Goal: Task Accomplishment & Management: Use online tool/utility

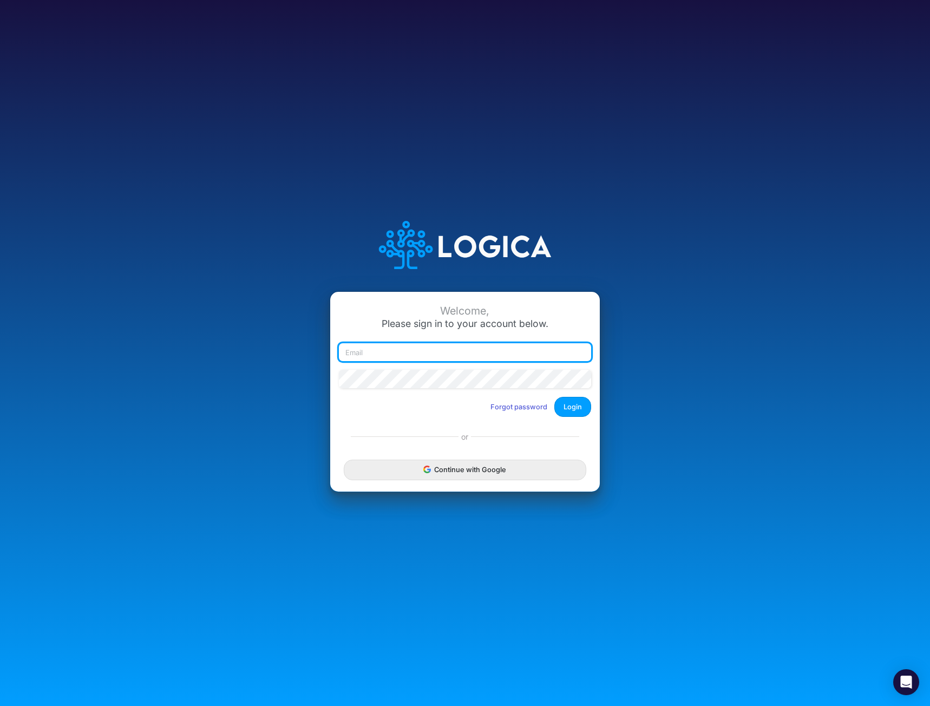
type input "mhaywood@cquencehealth.com"
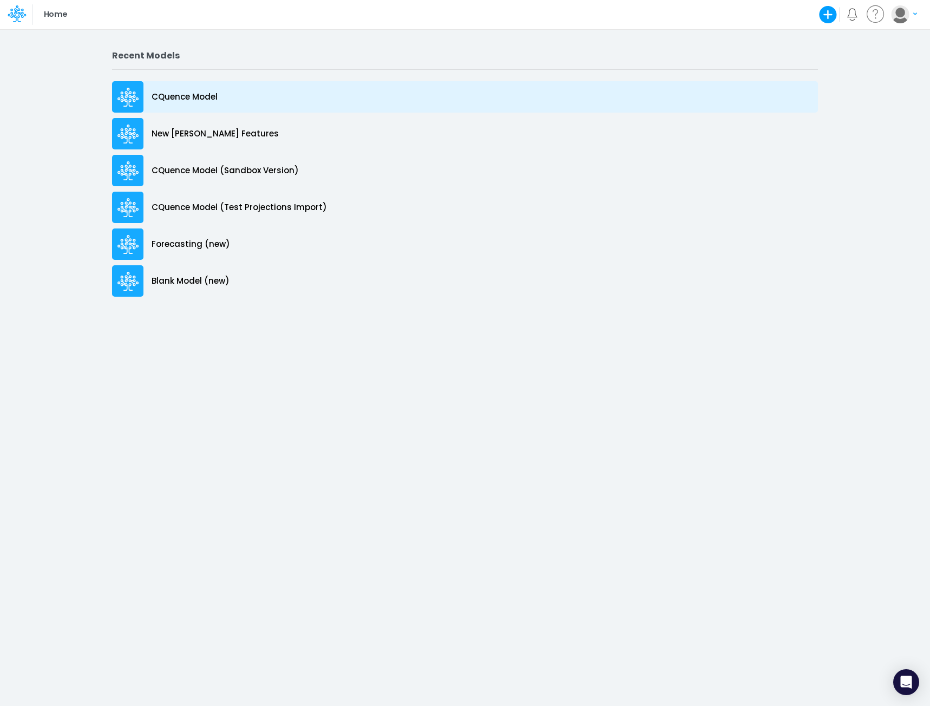
click at [187, 95] on p "CQuence Model" at bounding box center [185, 97] width 66 height 12
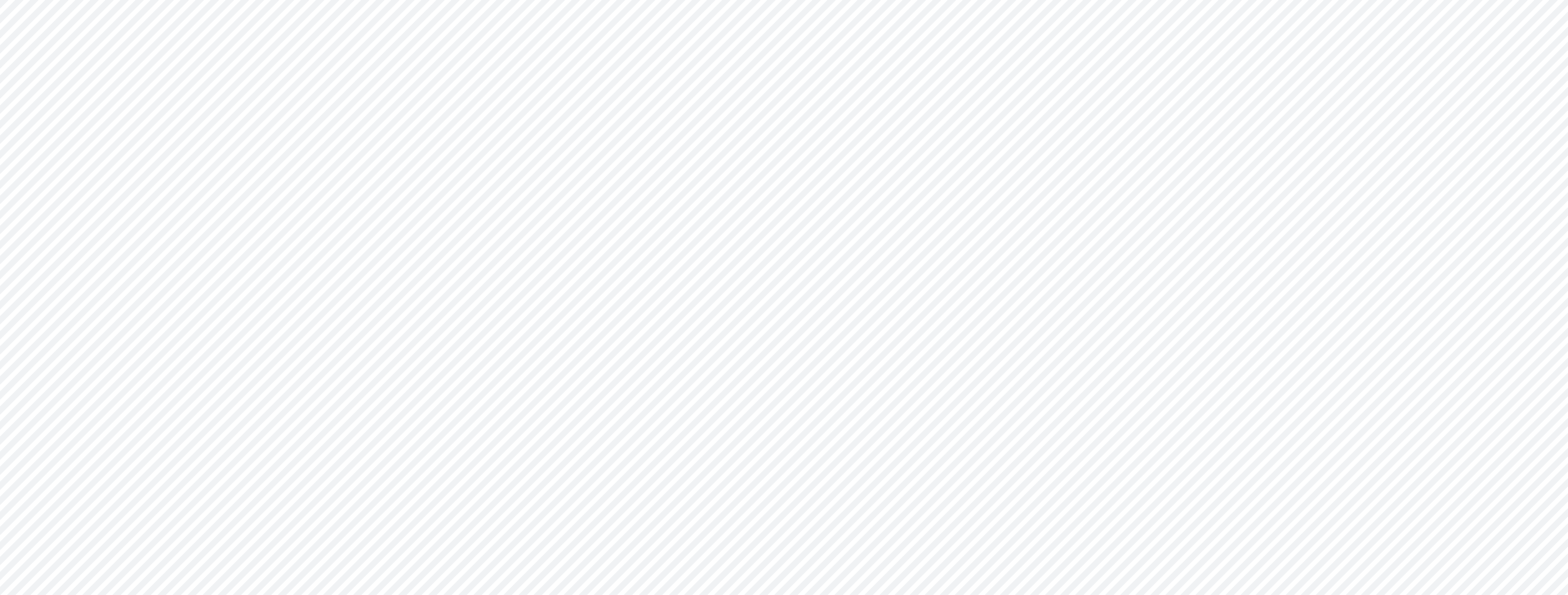
type input "Consolidated All by Month"
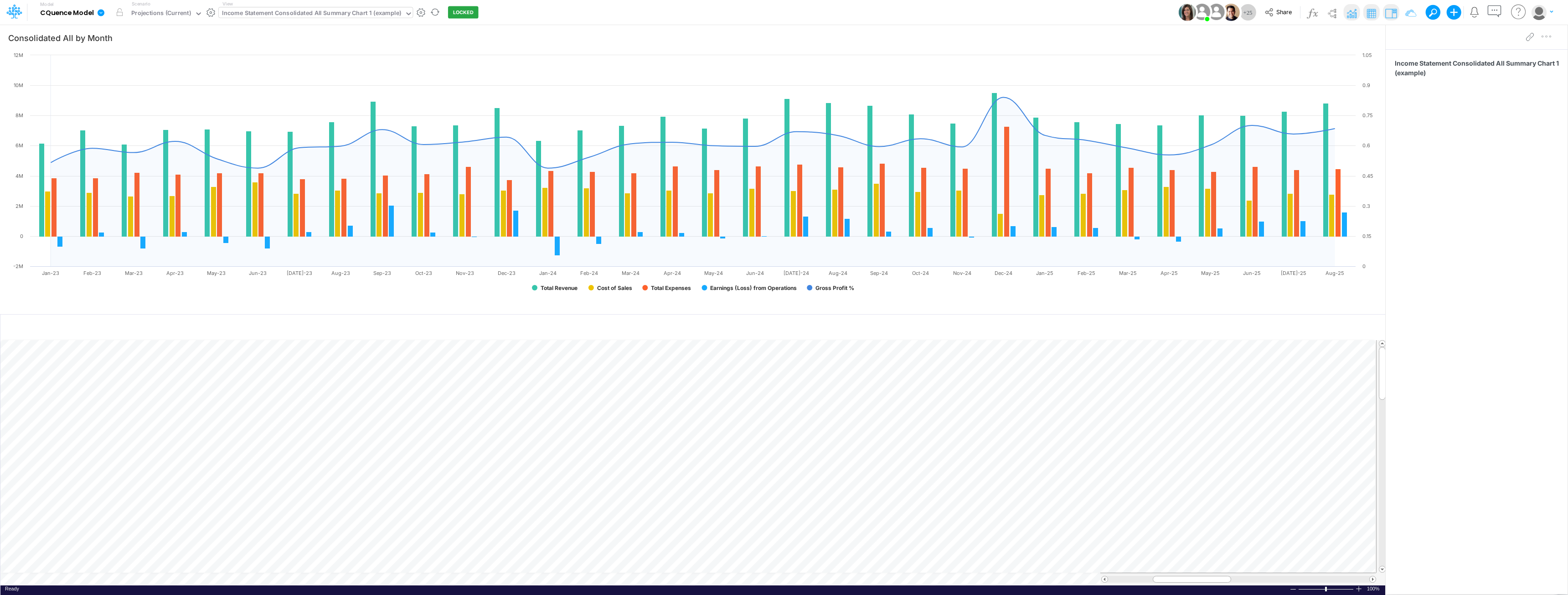
click at [368, 18] on div "Income Statement Consolidated All Summary Chart 1 (example)" at bounding box center [312, 13] width 179 height 10
type input "g"
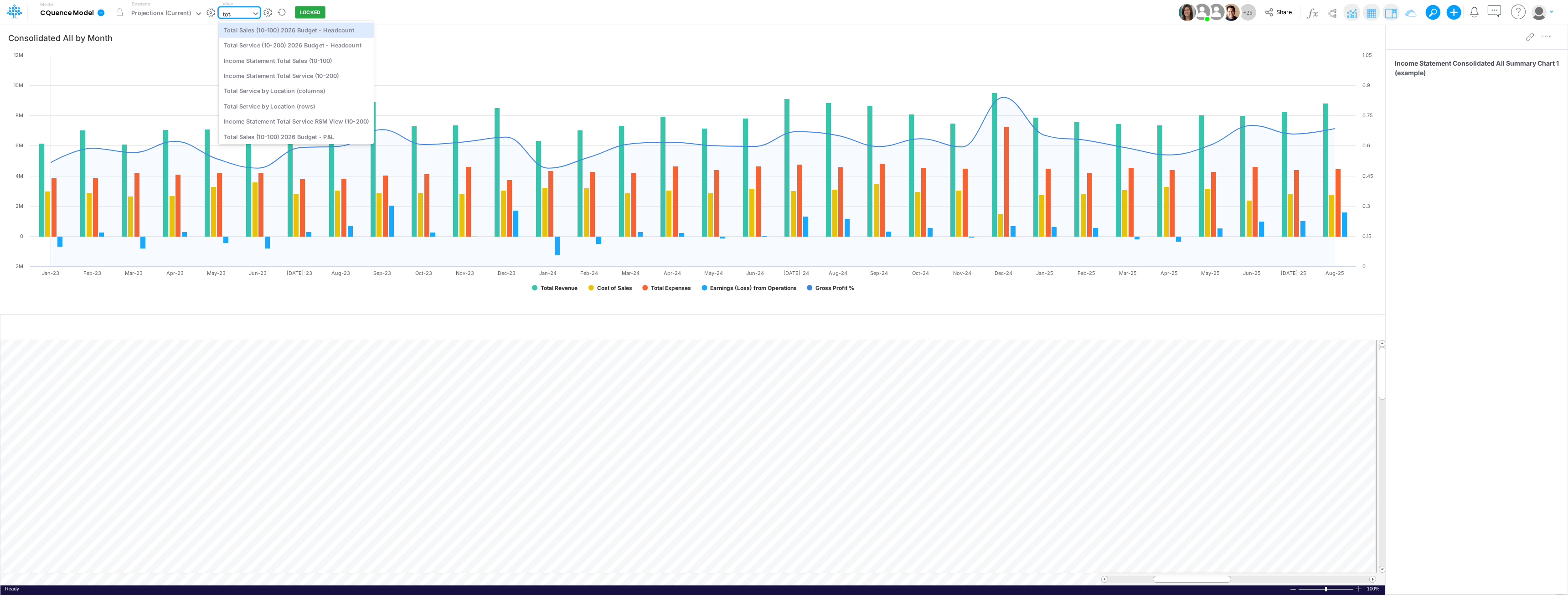
type input "total"
click at [314, 31] on div "Total Sales (10-100) 2026 Budget - Headcount" at bounding box center [296, 30] width 155 height 15
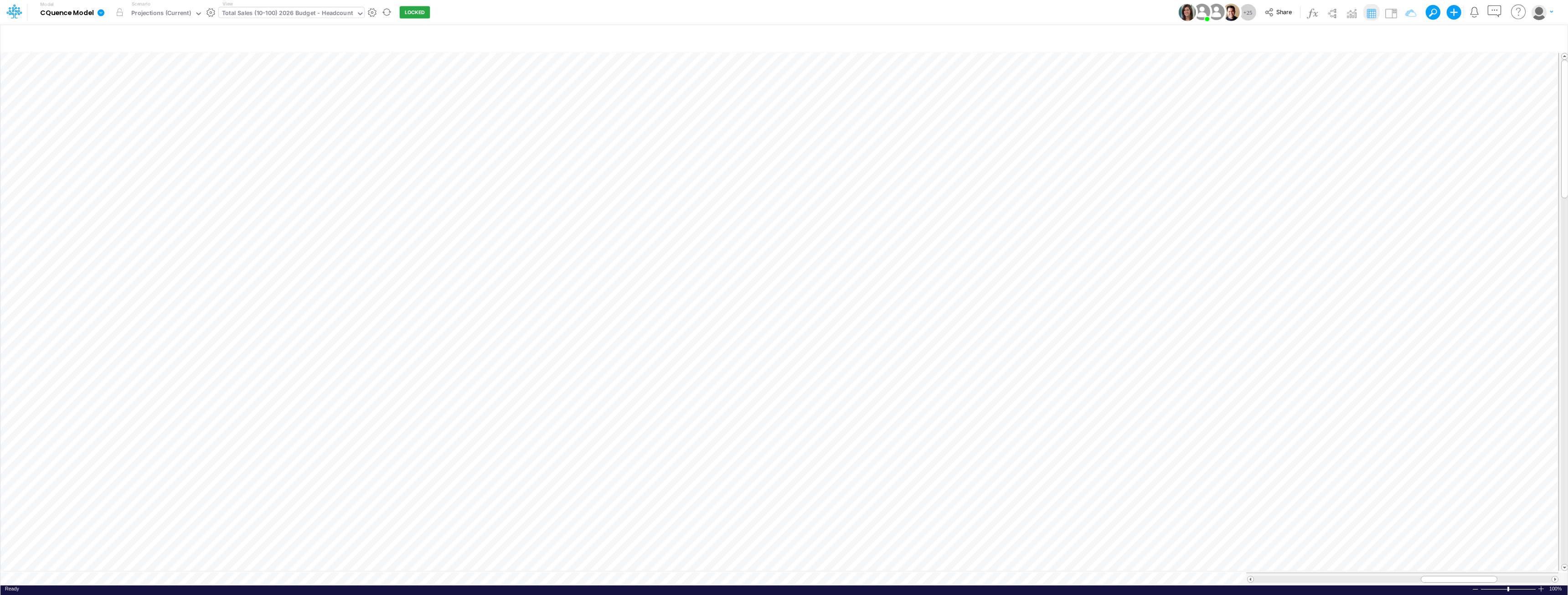
click at [605, 9] on div "Model CQuence Model Edit model settings Duplicate Import QuickBooks QuickBooks …" at bounding box center [783, 12] width 1411 height 24
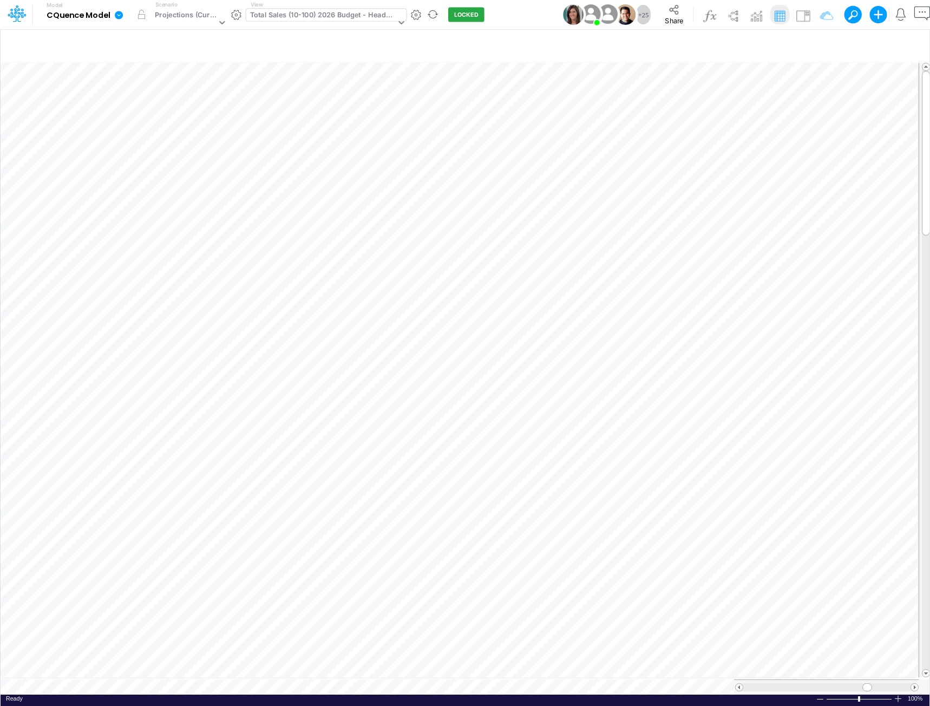
click at [307, 12] on div "Total Sales (10-100) 2026 Budget - Headcount" at bounding box center [323, 16] width 146 height 12
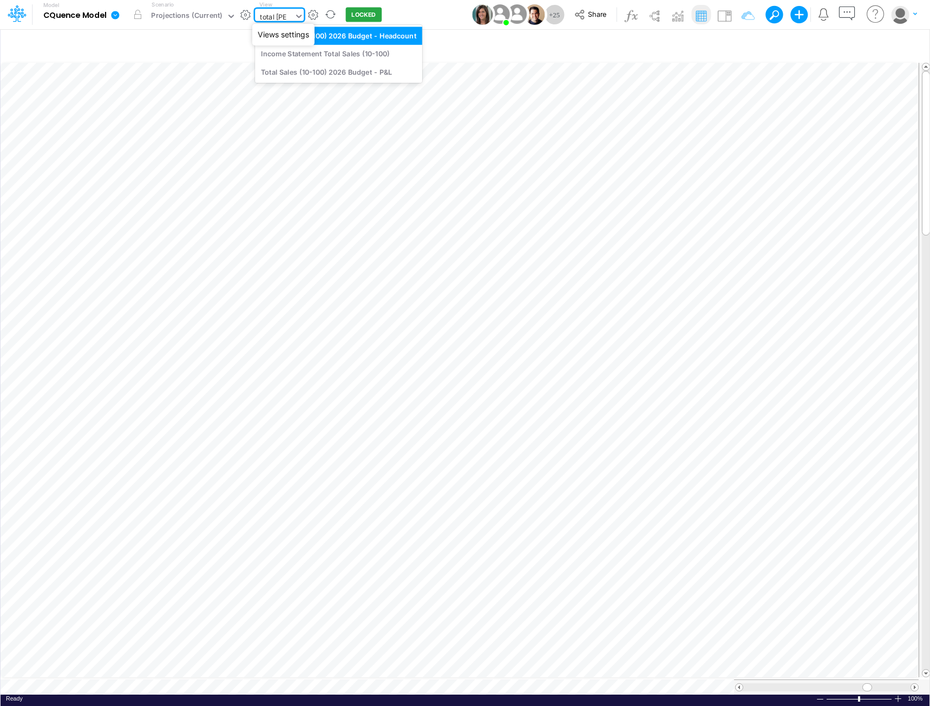
type input "total sale"
click at [308, 69] on div "Total Sales (10-100) 2026 Budget - P&L" at bounding box center [338, 72] width 167 height 18
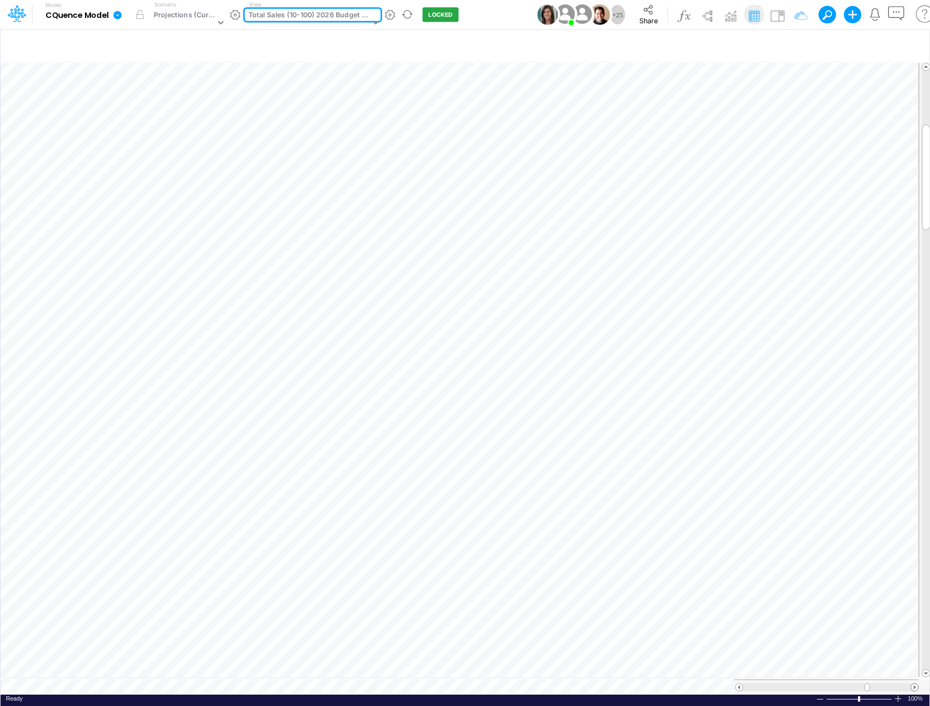
click at [916, 683] on span at bounding box center [914, 686] width 7 height 7
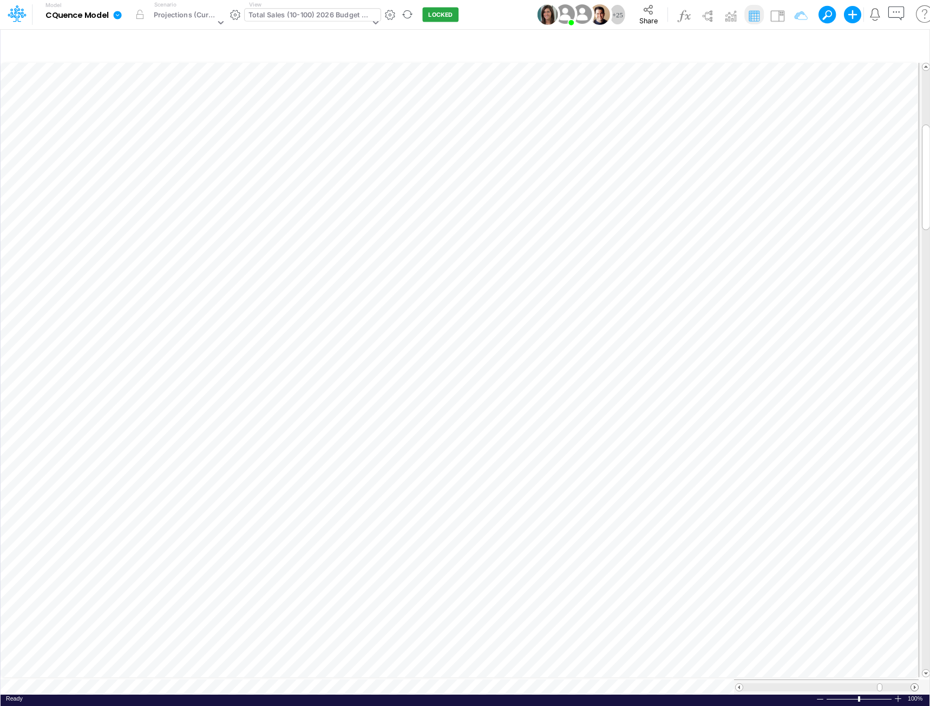
click at [916, 683] on span at bounding box center [914, 686] width 7 height 7
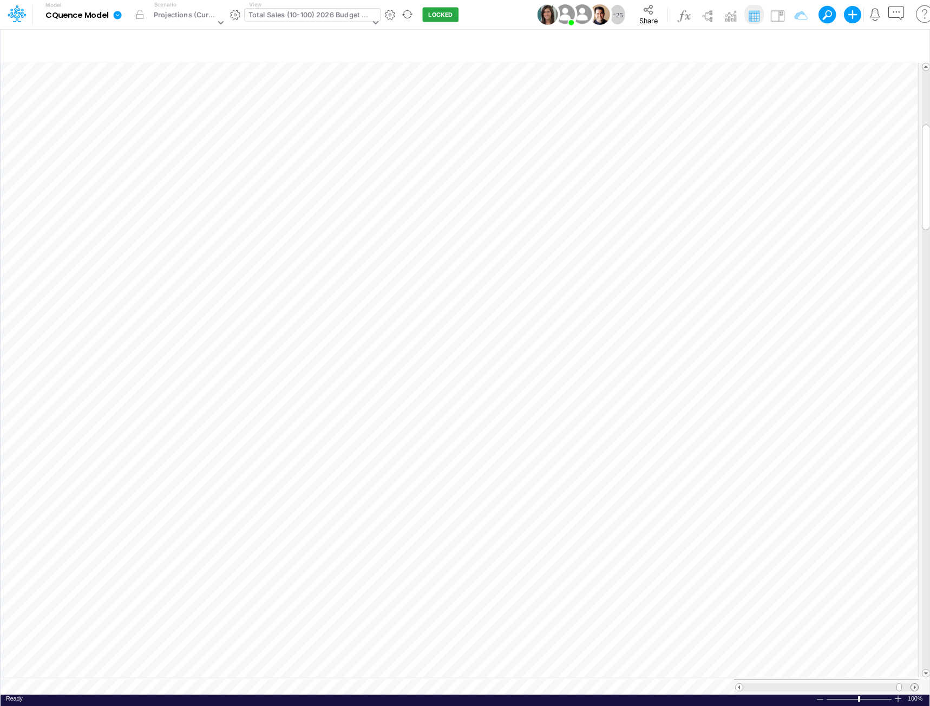
click at [916, 683] on span at bounding box center [914, 686] width 7 height 7
click at [738, 683] on span at bounding box center [738, 686] width 7 height 7
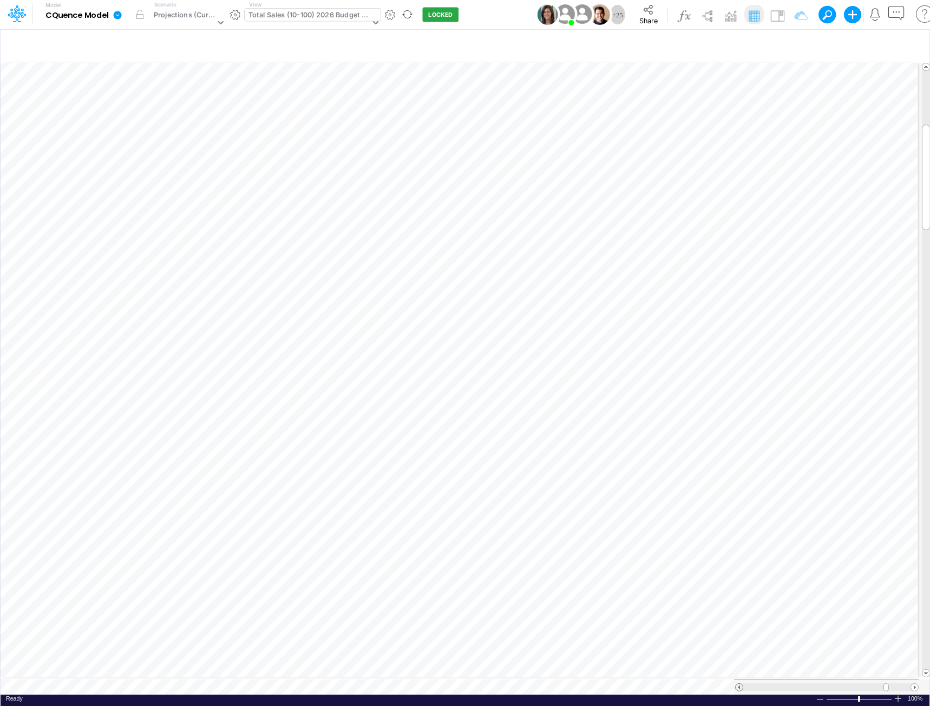
click at [738, 683] on span at bounding box center [738, 686] width 7 height 7
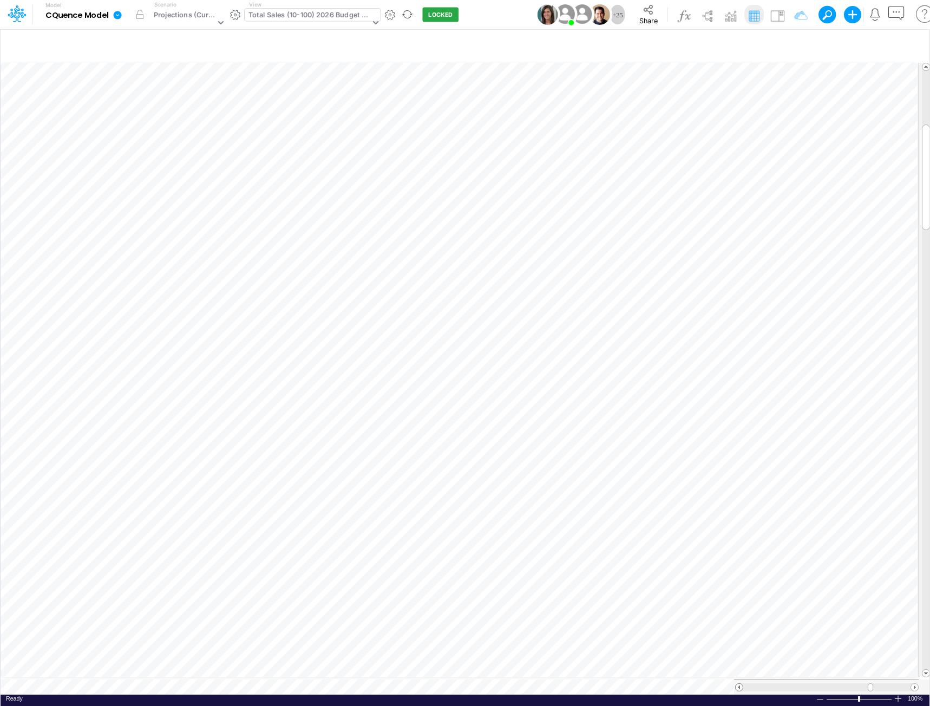
click at [738, 683] on span at bounding box center [738, 686] width 7 height 7
click at [913, 683] on span at bounding box center [914, 686] width 7 height 7
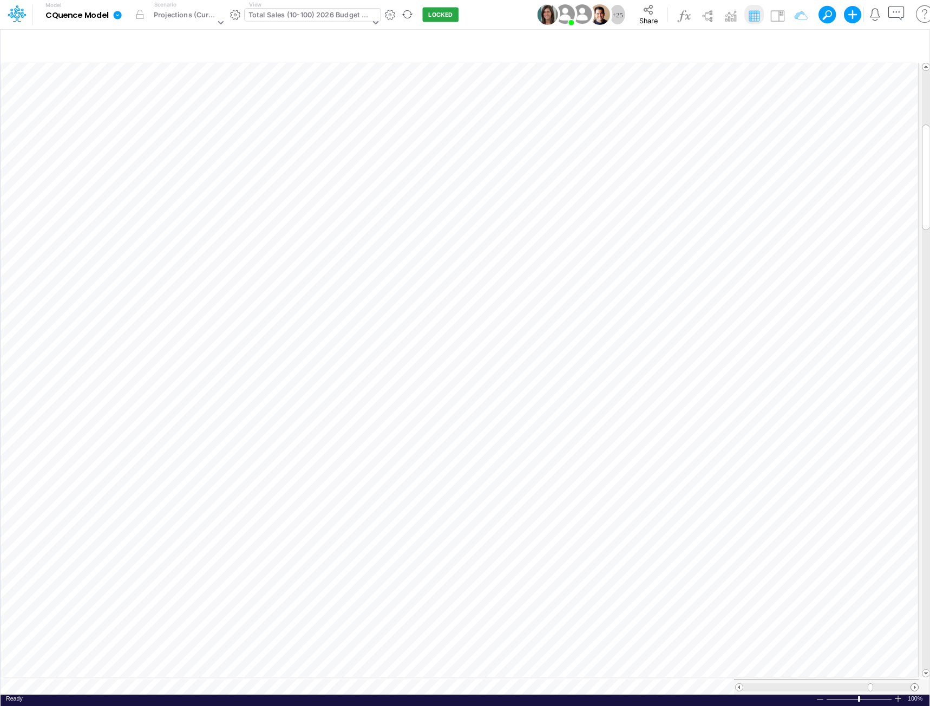
click at [912, 683] on span at bounding box center [914, 686] width 7 height 7
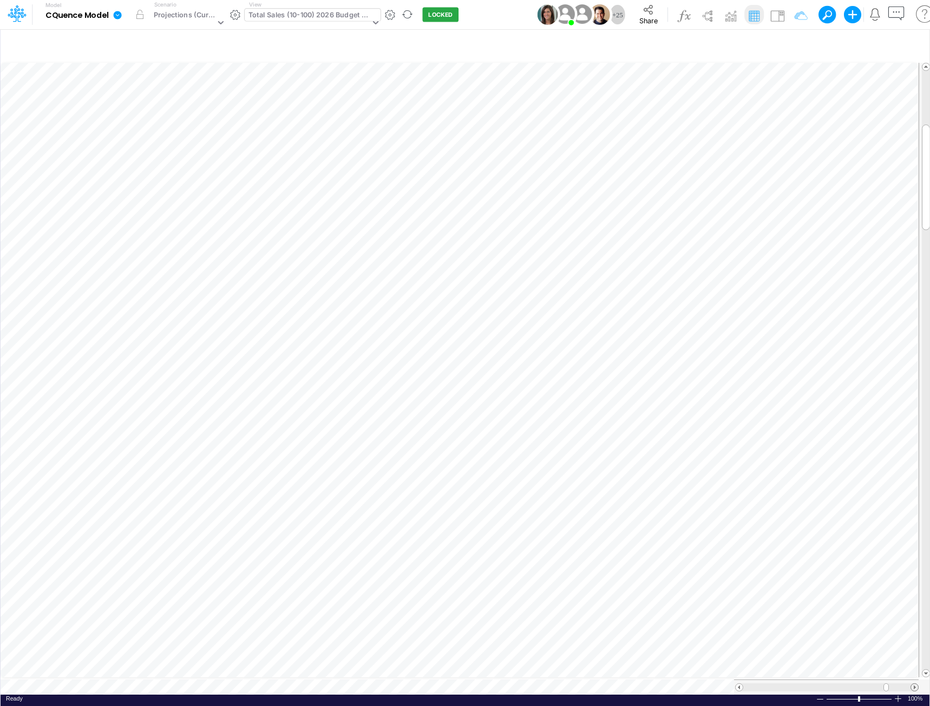
click at [911, 683] on span at bounding box center [914, 686] width 7 height 7
click at [295, 16] on div "Total Sales (10-100) 2026 Budget - P&L" at bounding box center [308, 16] width 121 height 12
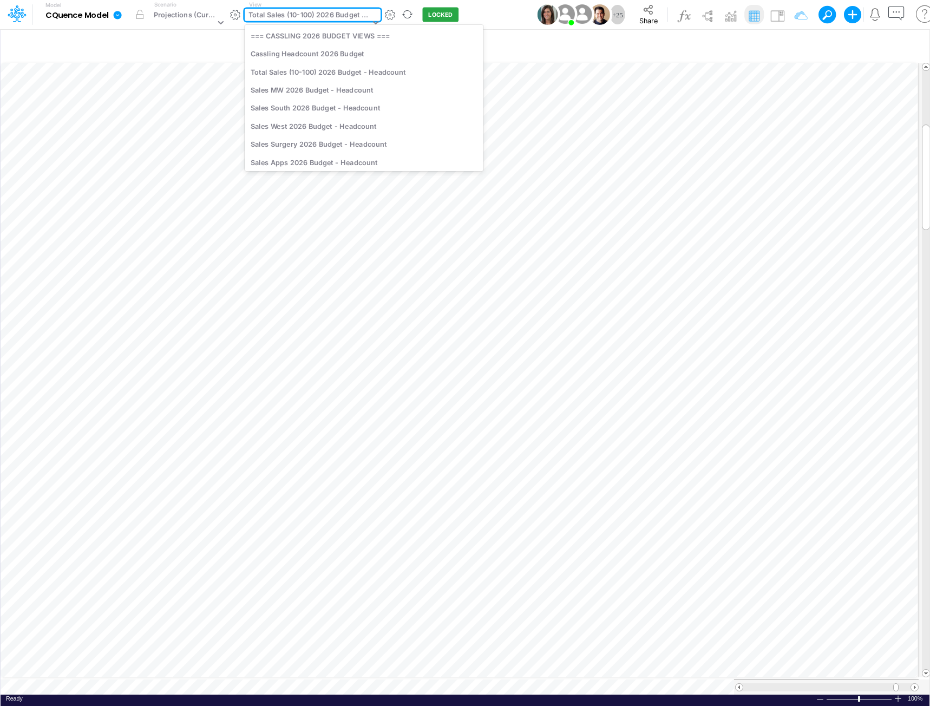
scroll to position [3120, 0]
